Goal: Information Seeking & Learning: Learn about a topic

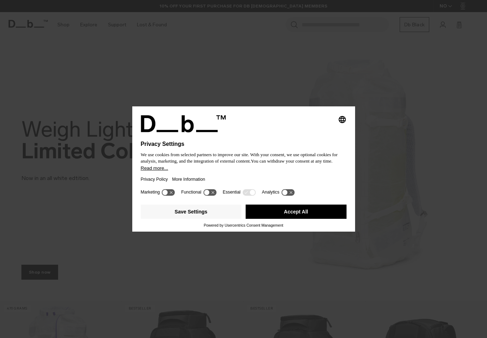
click at [321, 215] on button "Accept All" at bounding box center [295, 212] width 101 height 14
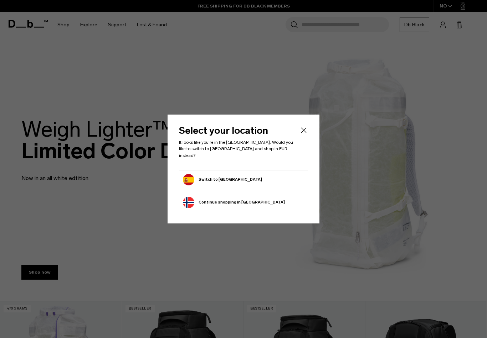
click at [212, 176] on button "Switch to Spain" at bounding box center [222, 179] width 79 height 11
click at [220, 176] on button "Switch to Spain" at bounding box center [222, 179] width 79 height 11
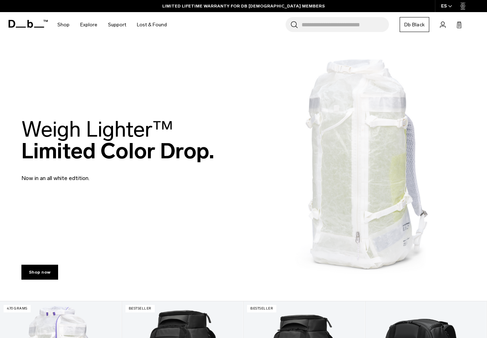
click at [418, 21] on link "Db Black" at bounding box center [414, 24] width 30 height 15
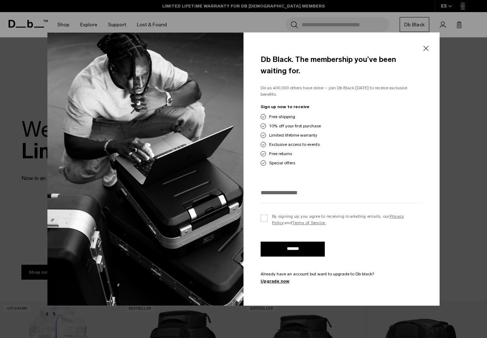
click at [429, 46] on button "Close" at bounding box center [425, 48] width 9 height 15
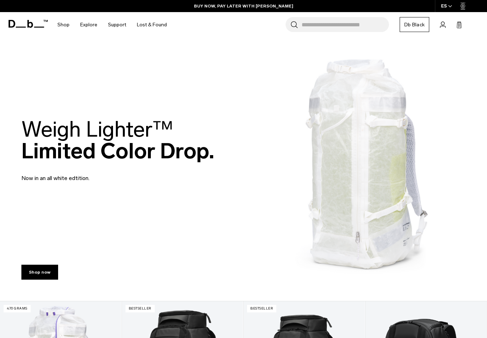
click at [450, 0] on div "ES" at bounding box center [447, 6] width 24 height 12
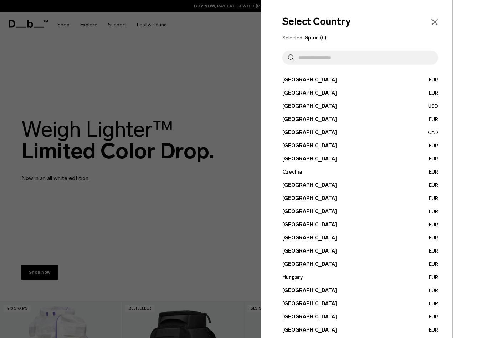
click at [218, 161] on div at bounding box center [243, 169] width 487 height 338
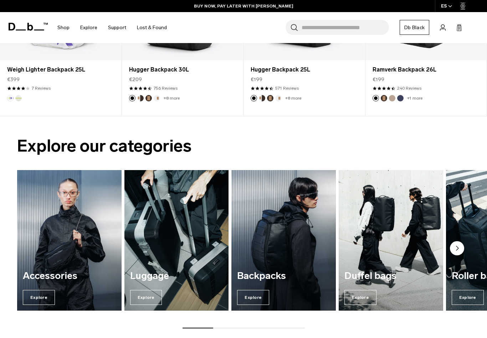
scroll to position [379, 0]
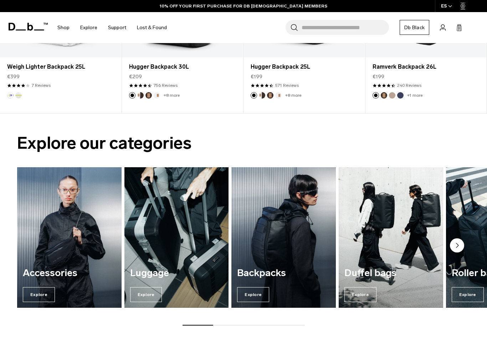
click at [178, 224] on img "2 / 7" at bounding box center [176, 237] width 104 height 141
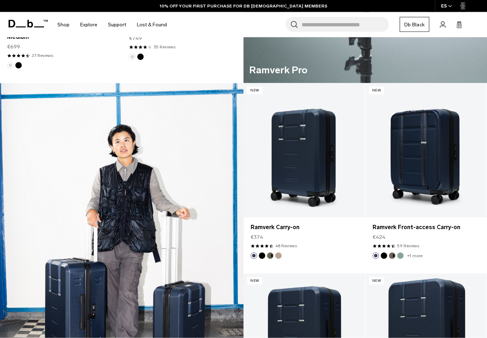
scroll to position [481, 0]
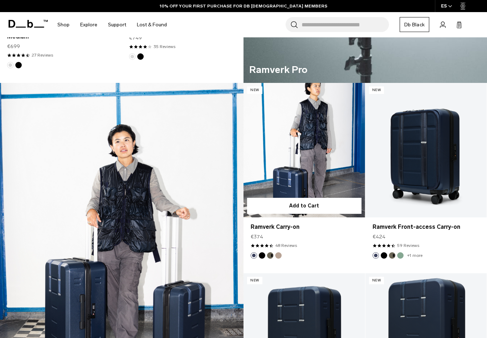
click at [301, 147] on link "Ramverk Carry-on" at bounding box center [303, 150] width 121 height 135
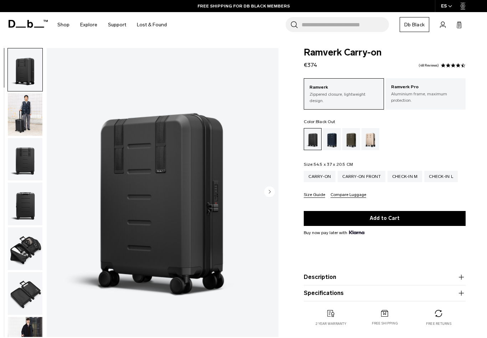
click at [411, 92] on p "Aluminium frame, maximum protection." at bounding box center [425, 97] width 69 height 13
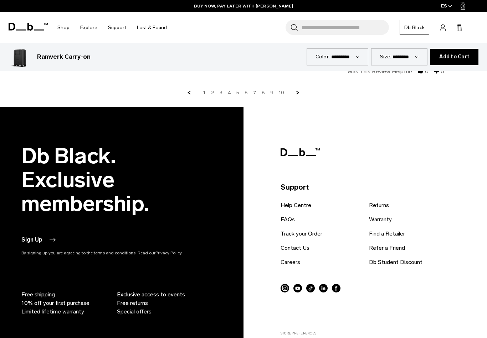
scroll to position [2440, 0]
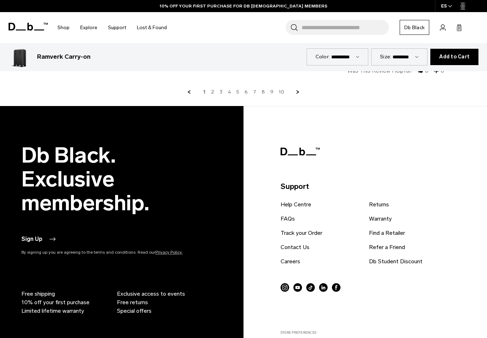
click at [401, 265] on link "Db Student Discount" at bounding box center [395, 262] width 53 height 9
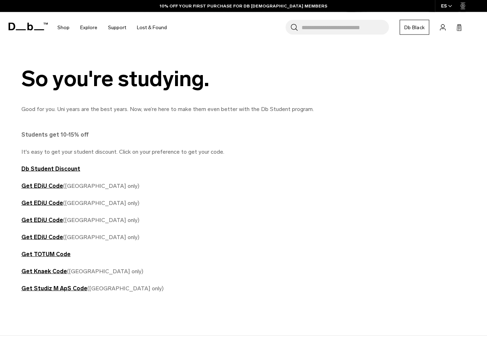
scroll to position [310, 0]
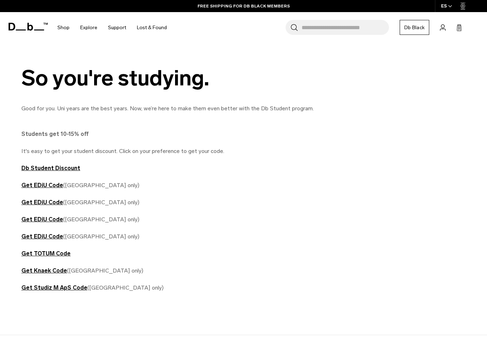
click at [49, 172] on strong "Db Student Discount" at bounding box center [50, 168] width 59 height 7
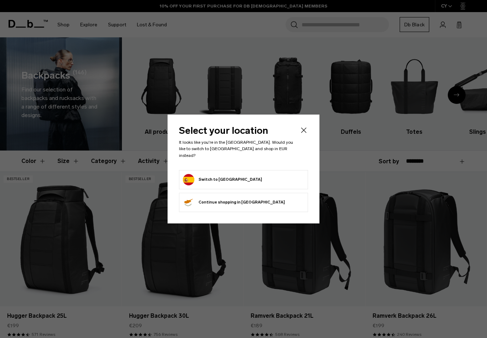
click at [210, 178] on button "Switch to Spain" at bounding box center [222, 179] width 79 height 11
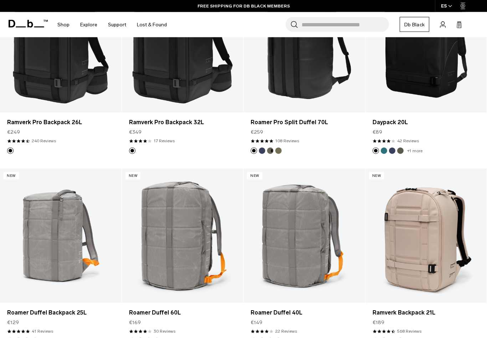
scroll to position [942, 0]
